Goal: Find specific page/section

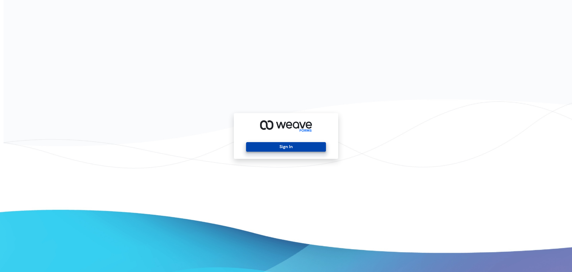
click at [313, 147] on button "Sign In" at bounding box center [286, 147] width 80 height 10
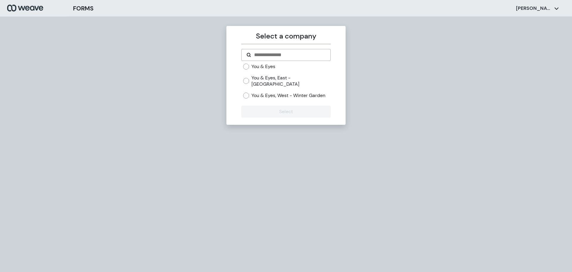
click at [300, 79] on label "You & Eyes, East - [GEOGRAPHIC_DATA]" at bounding box center [291, 81] width 79 height 13
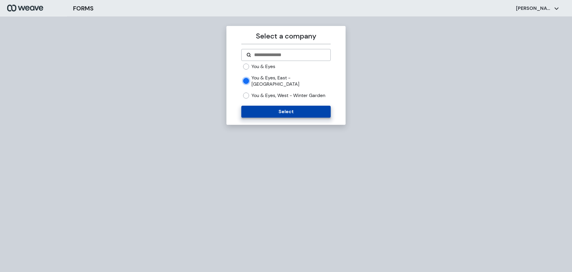
click at [303, 108] on button "Select" at bounding box center [285, 112] width 89 height 12
